Goal: Navigation & Orientation: Find specific page/section

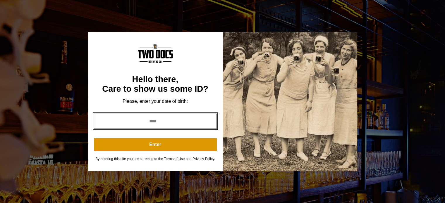
click at [165, 118] on input "year" at bounding box center [155, 121] width 123 height 15
type input "****"
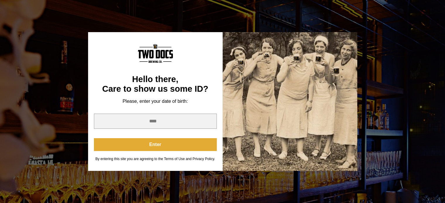
click at [145, 142] on button "Enter" at bounding box center [155, 144] width 123 height 13
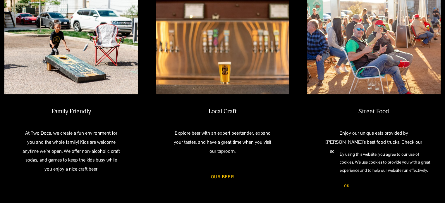
scroll to position [234, 0]
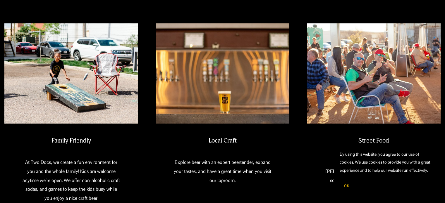
click at [372, 142] on h2 "Street Food" at bounding box center [374, 141] width 100 height 8
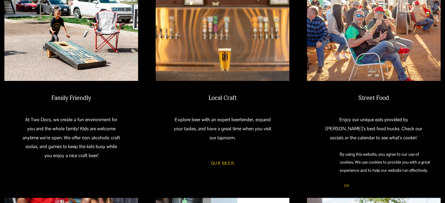
scroll to position [322, 0]
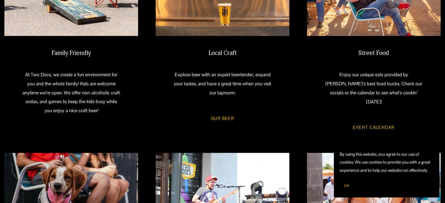
click at [374, 120] on link "Event Calendar" at bounding box center [373, 128] width 59 height 16
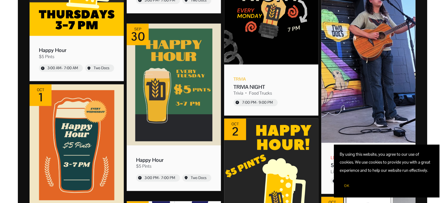
scroll to position [1521, 0]
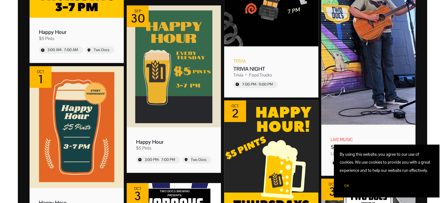
click at [346, 187] on span "OK" at bounding box center [346, 186] width 5 height 5
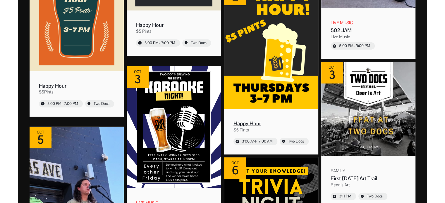
scroll to position [1668, 0]
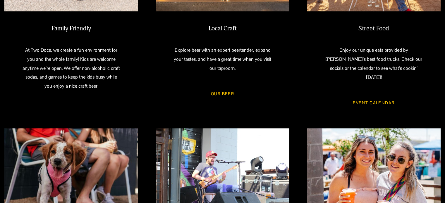
scroll to position [351, 0]
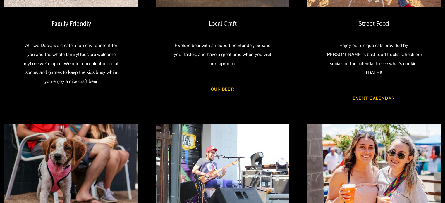
click at [367, 30] on div "Street Food Enjoy our unique eats provided by [PERSON_NAME]’s best food trucks.…" at bounding box center [374, 48] width 134 height 57
